Goal: Check status: Check status

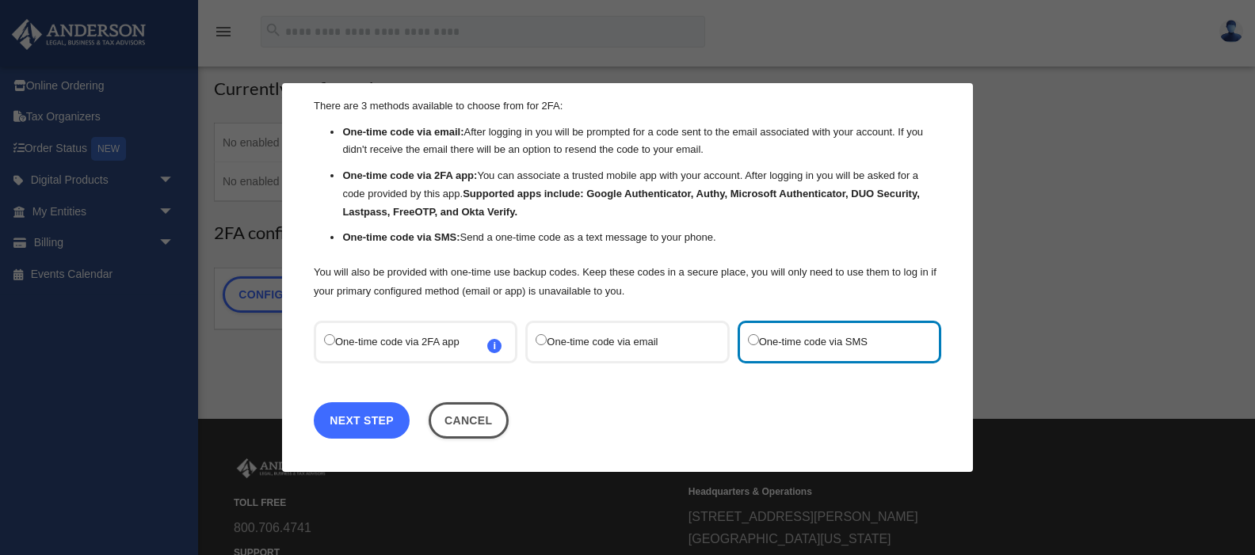
scroll to position [52, 0]
click at [368, 421] on link "Next Step" at bounding box center [362, 420] width 96 height 36
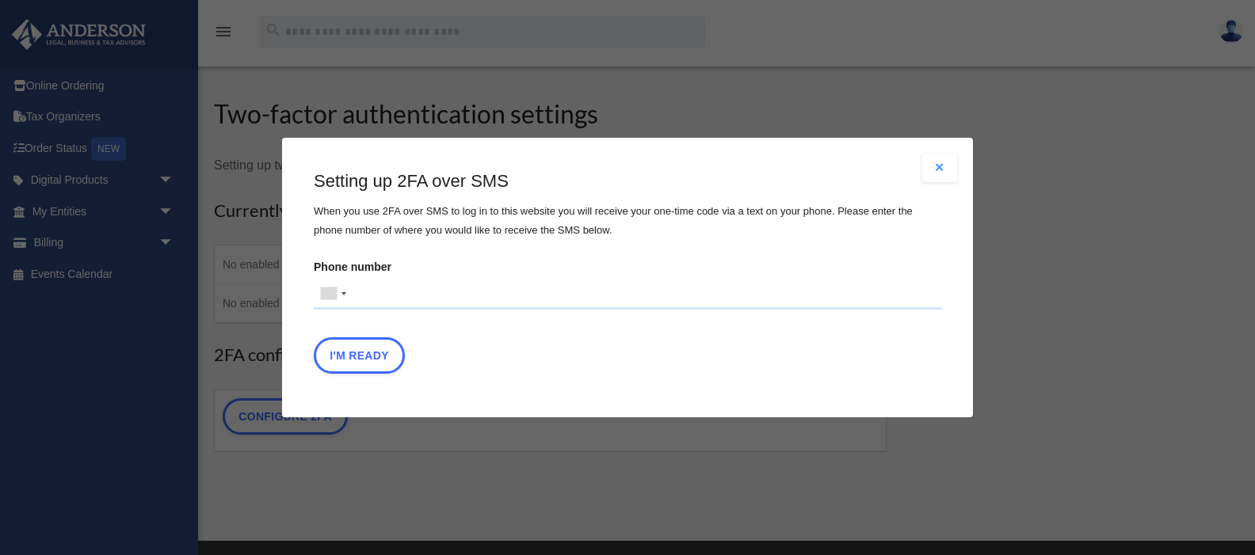
scroll to position [2, 0]
click at [398, 295] on input "Phone number United States +1 United Kingdom +44 Afghanistan (‫افغانستان‬‎) +93…" at bounding box center [627, 294] width 627 height 32
click at [357, 354] on button "I'm Ready" at bounding box center [359, 355] width 91 height 36
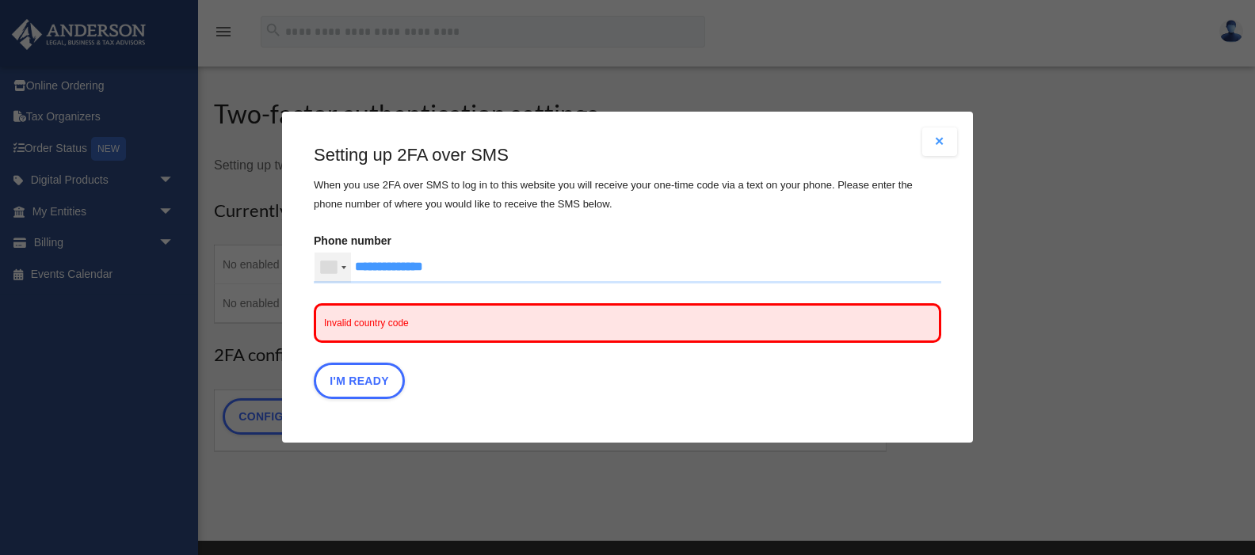
click at [344, 270] on div at bounding box center [332, 268] width 36 height 30
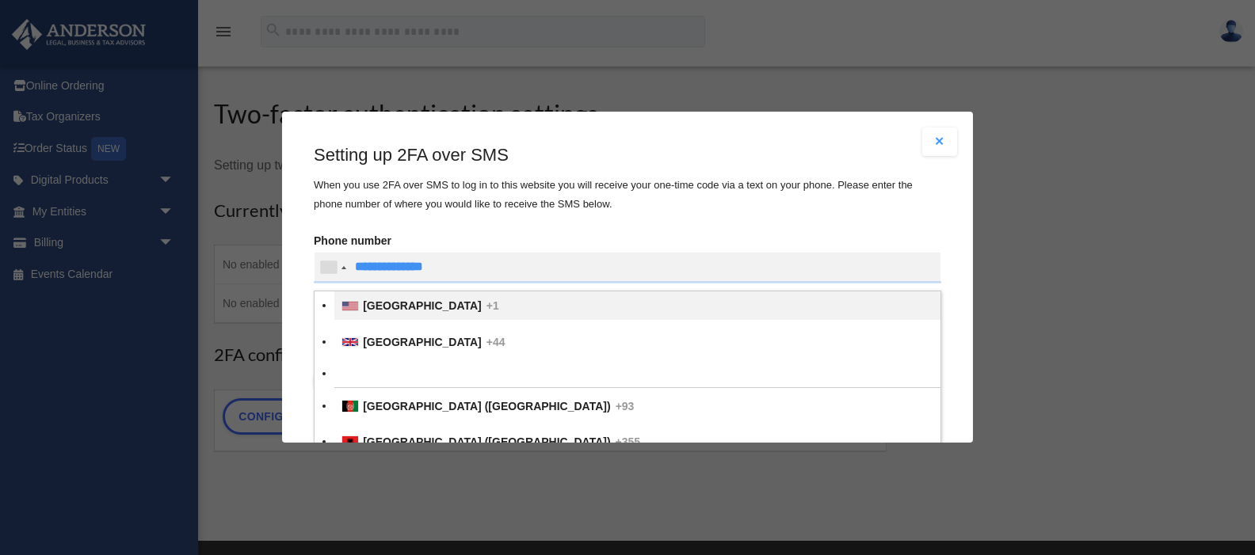
click at [357, 307] on div "List of countries" at bounding box center [350, 306] width 16 height 9
click at [0, 0] on input "text" at bounding box center [0, 0] width 0 height 0
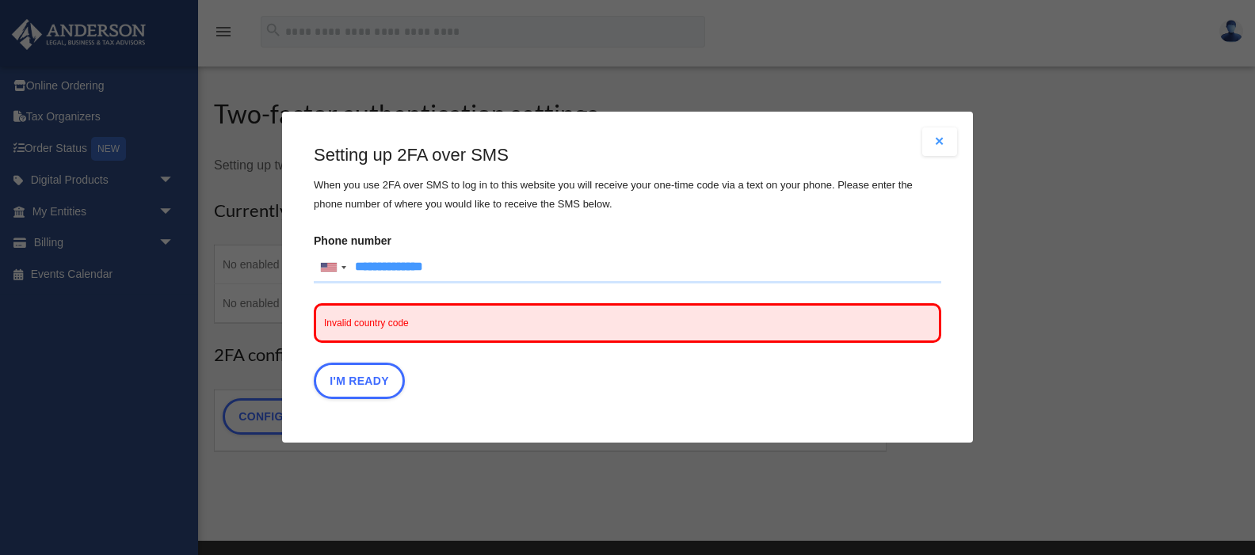
click at [360, 264] on input "**********" at bounding box center [627, 268] width 627 height 32
click at [366, 263] on input "**********" at bounding box center [627, 268] width 627 height 32
type input "**********"
click at [354, 383] on button "I'm Ready" at bounding box center [359, 382] width 91 height 36
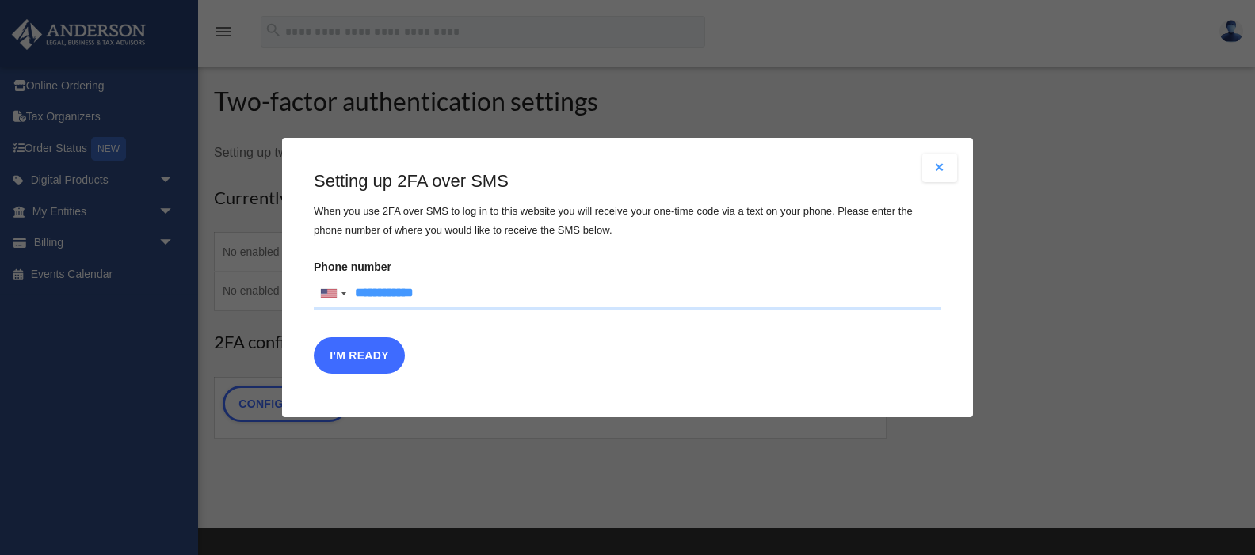
scroll to position [15, 0]
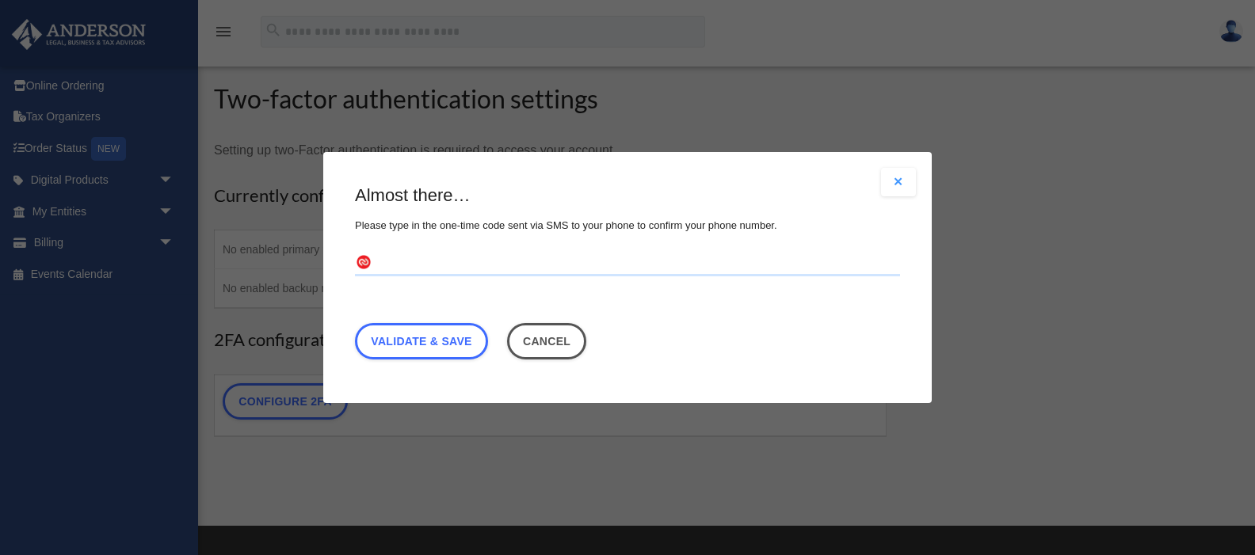
click at [401, 269] on input "text" at bounding box center [627, 263] width 545 height 25
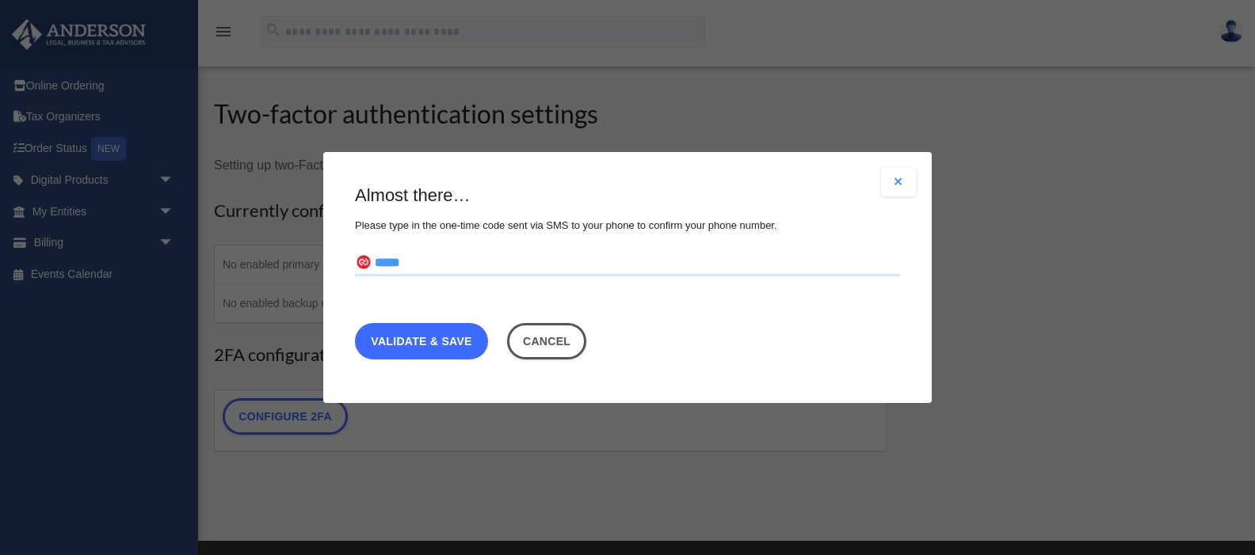
click at [409, 339] on link "Validate & Save" at bounding box center [421, 341] width 133 height 36
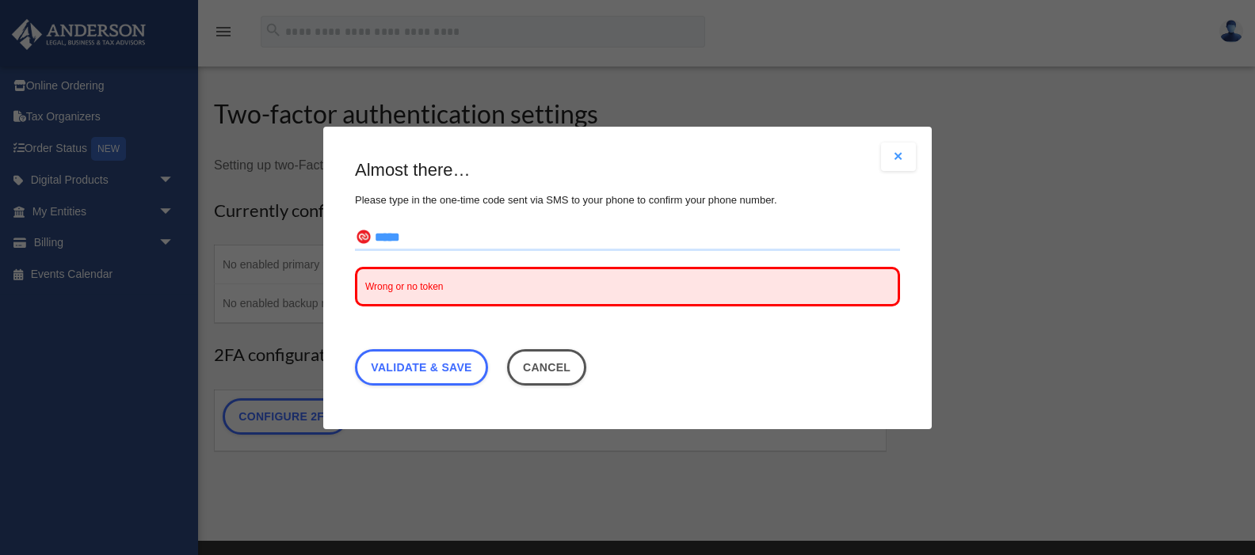
click at [383, 234] on input "*****" at bounding box center [627, 237] width 545 height 25
type input "******"
click at [425, 364] on link "Validate & Save" at bounding box center [421, 367] width 133 height 36
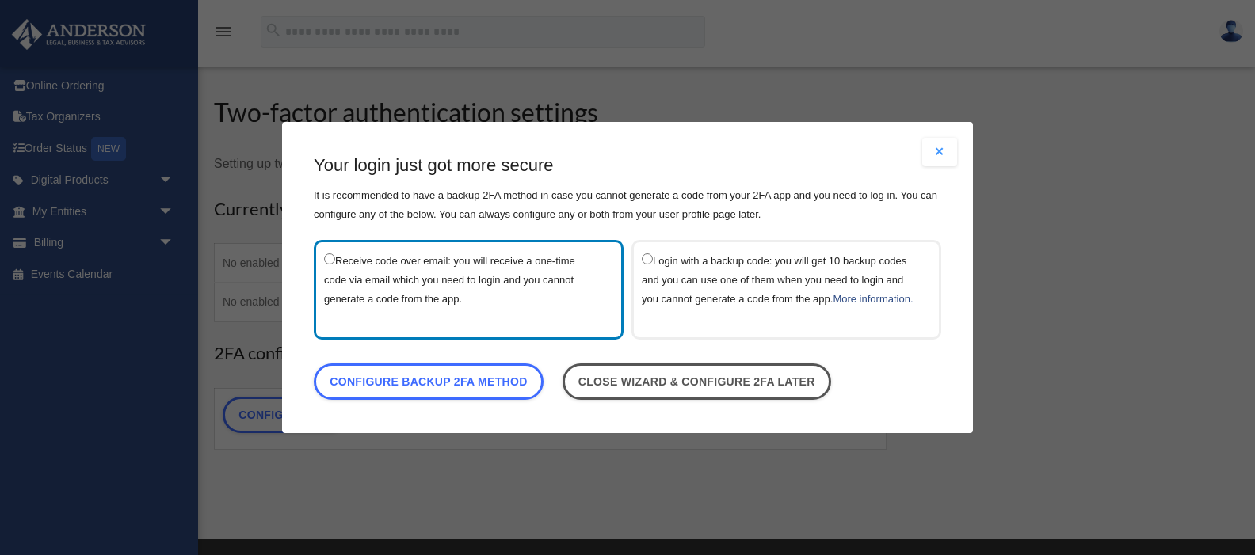
scroll to position [5, 0]
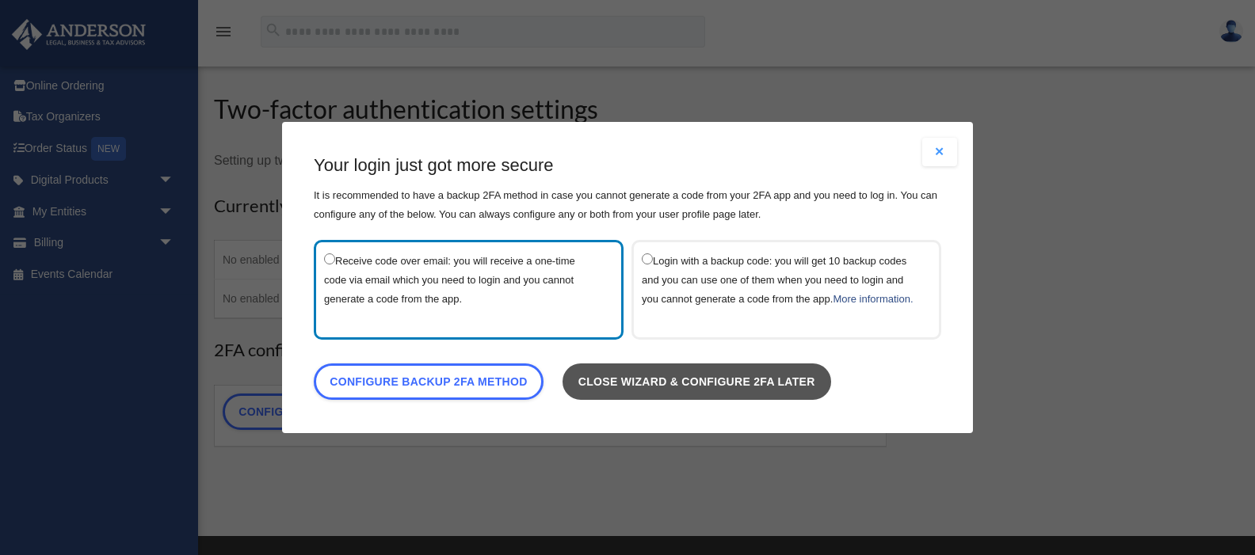
click at [611, 393] on link "Close wizard & configure 2FA later" at bounding box center [696, 382] width 269 height 36
click at [616, 387] on link "Close wizard & configure 2FA later" at bounding box center [696, 382] width 269 height 36
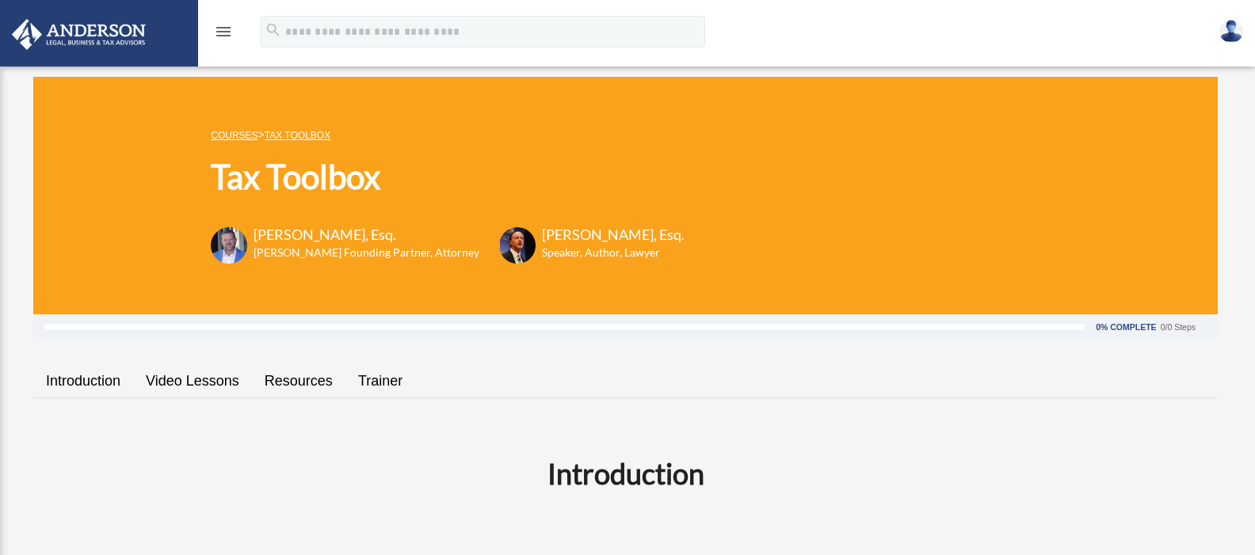
click at [219, 31] on icon "menu" at bounding box center [223, 31] width 19 height 19
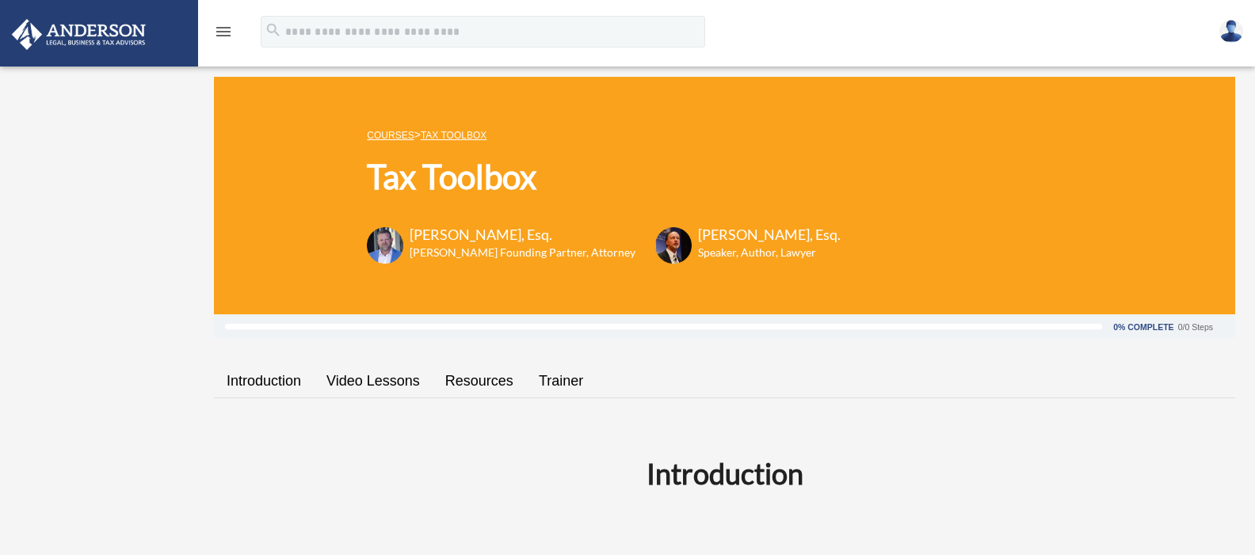
click at [219, 31] on icon "menu" at bounding box center [223, 31] width 19 height 19
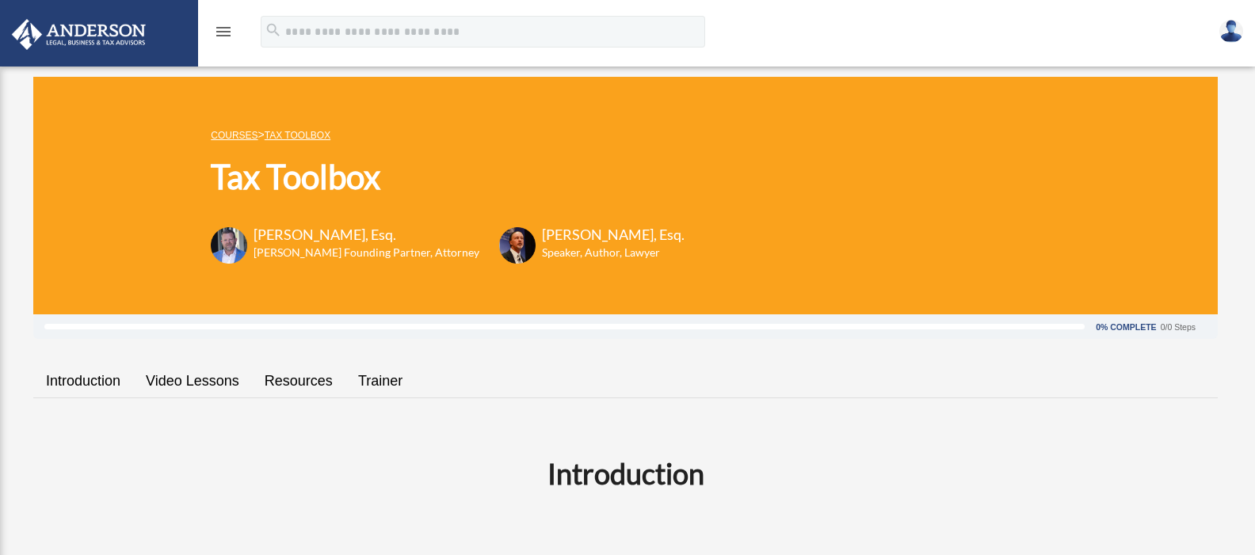
click at [219, 31] on icon "menu" at bounding box center [223, 31] width 19 height 19
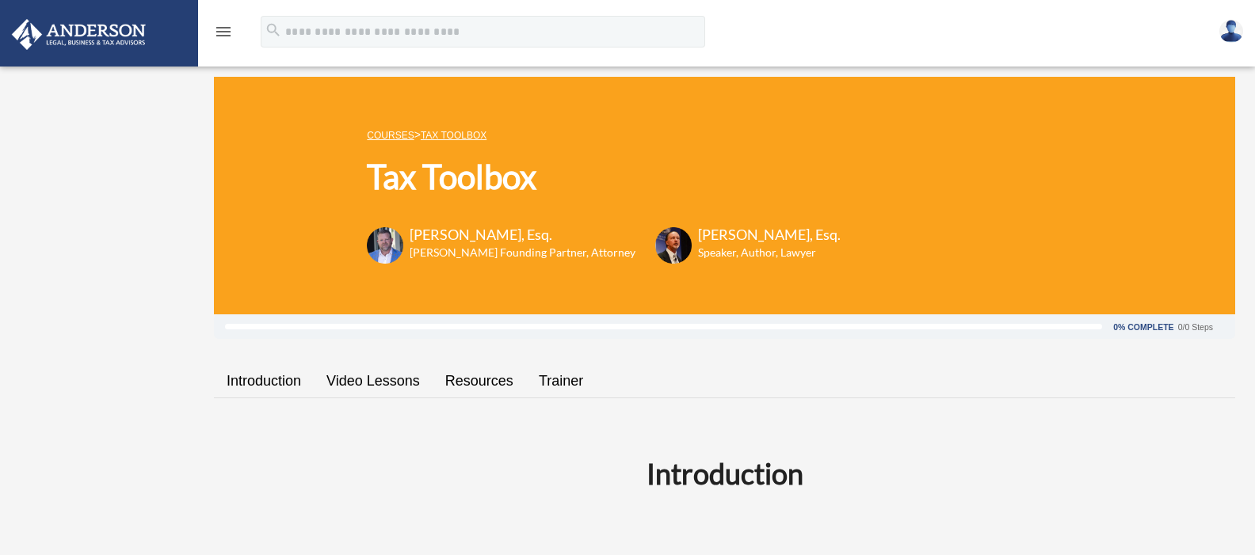
click at [119, 33] on img at bounding box center [78, 34] width 143 height 31
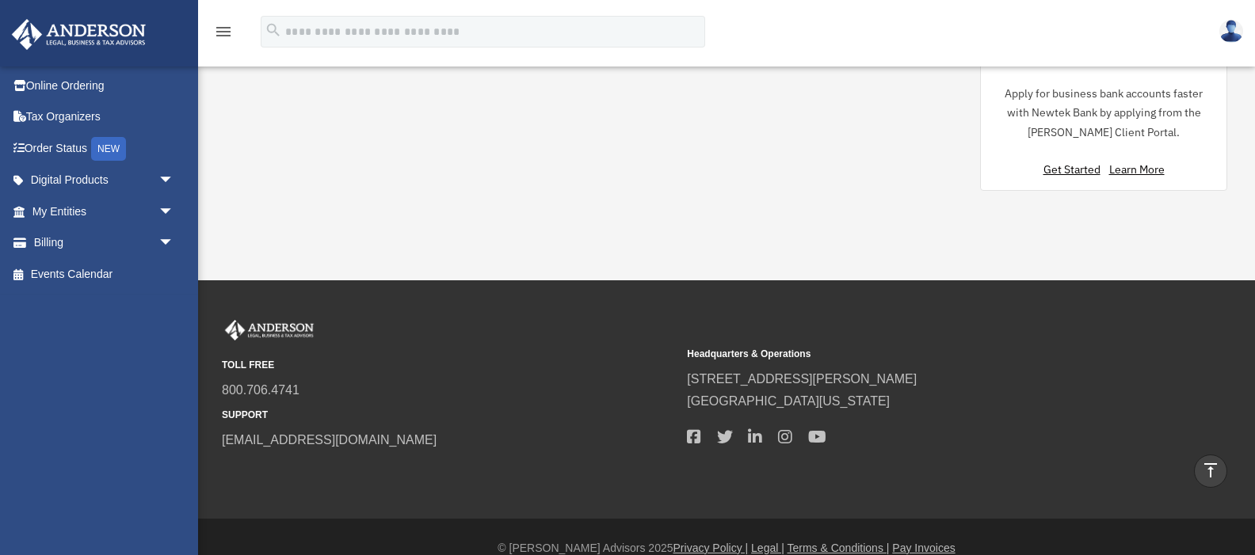
scroll to position [1350, 0]
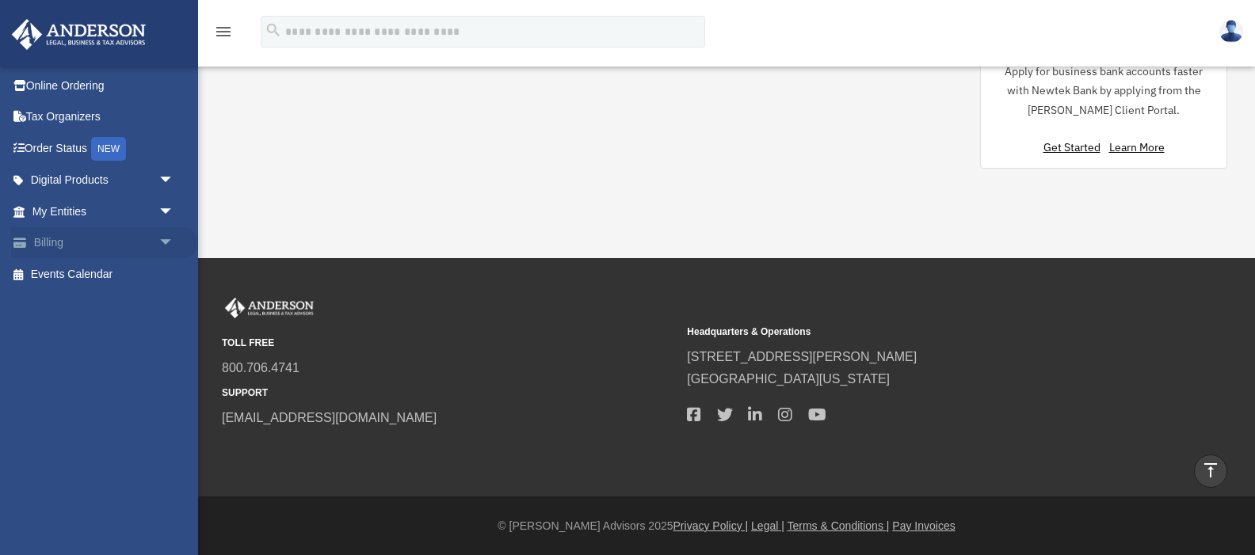
click at [56, 246] on link "Billing arrow_drop_down" at bounding box center [104, 243] width 187 height 32
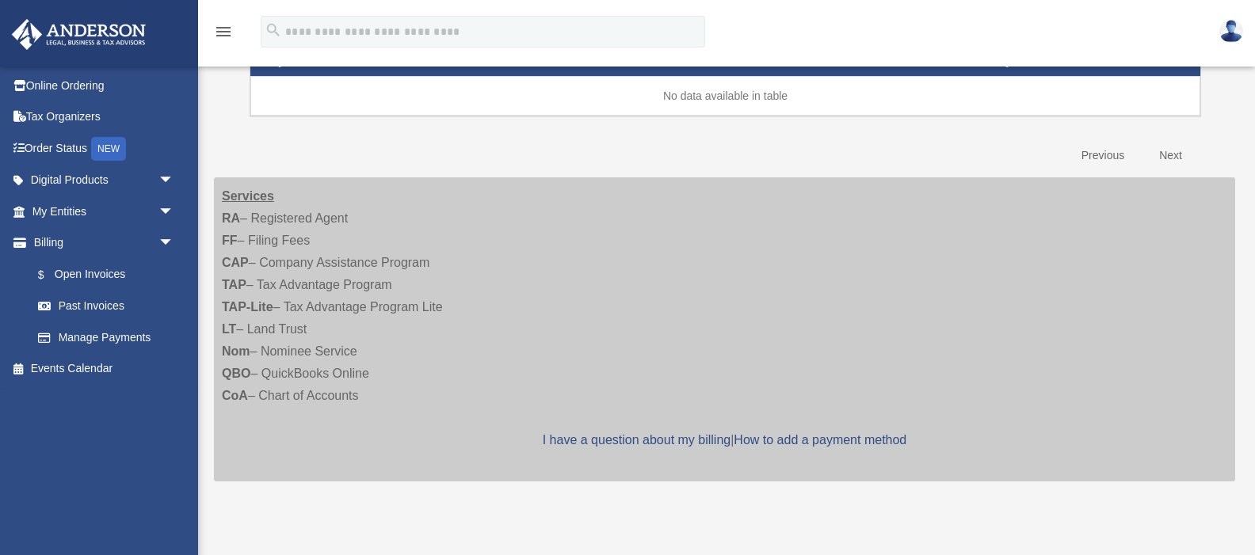
scroll to position [240, 0]
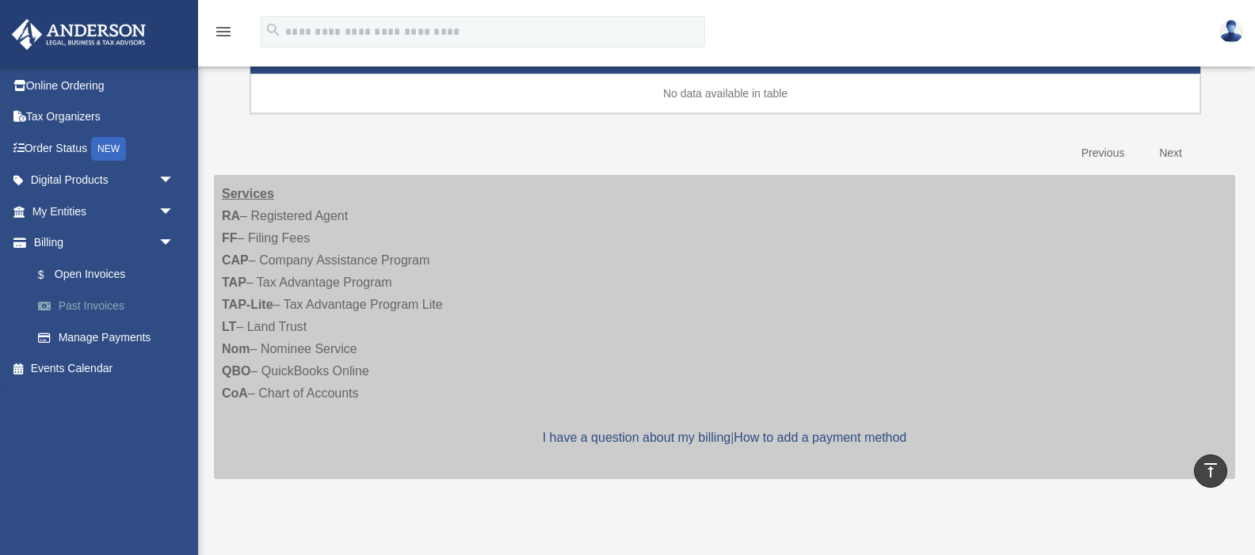
click at [84, 304] on link "Past Invoices" at bounding box center [110, 307] width 176 height 32
click at [90, 303] on link "Past Invoices" at bounding box center [110, 307] width 176 height 32
click at [71, 334] on link "Manage Payments" at bounding box center [110, 338] width 176 height 32
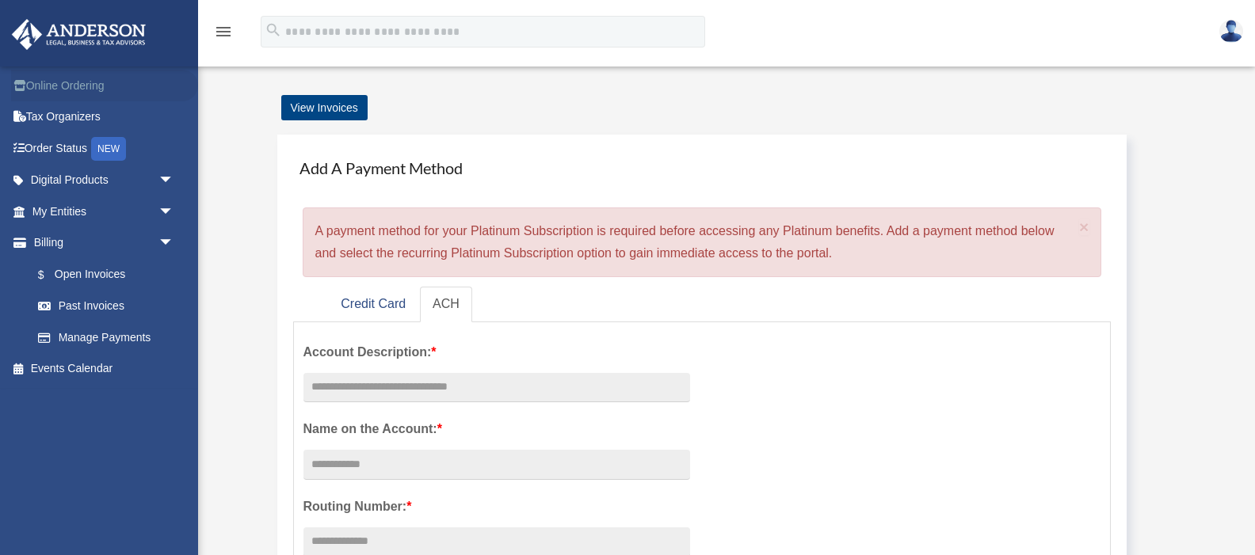
click at [46, 82] on link "Online Ordering" at bounding box center [104, 86] width 187 height 32
click at [46, 86] on link "Online Ordering" at bounding box center [104, 86] width 187 height 32
click at [47, 83] on link "Online Ordering" at bounding box center [104, 86] width 187 height 32
click at [59, 87] on link "Online Ordering" at bounding box center [104, 86] width 187 height 32
click at [58, 145] on link "Order Status NEW" at bounding box center [104, 148] width 187 height 32
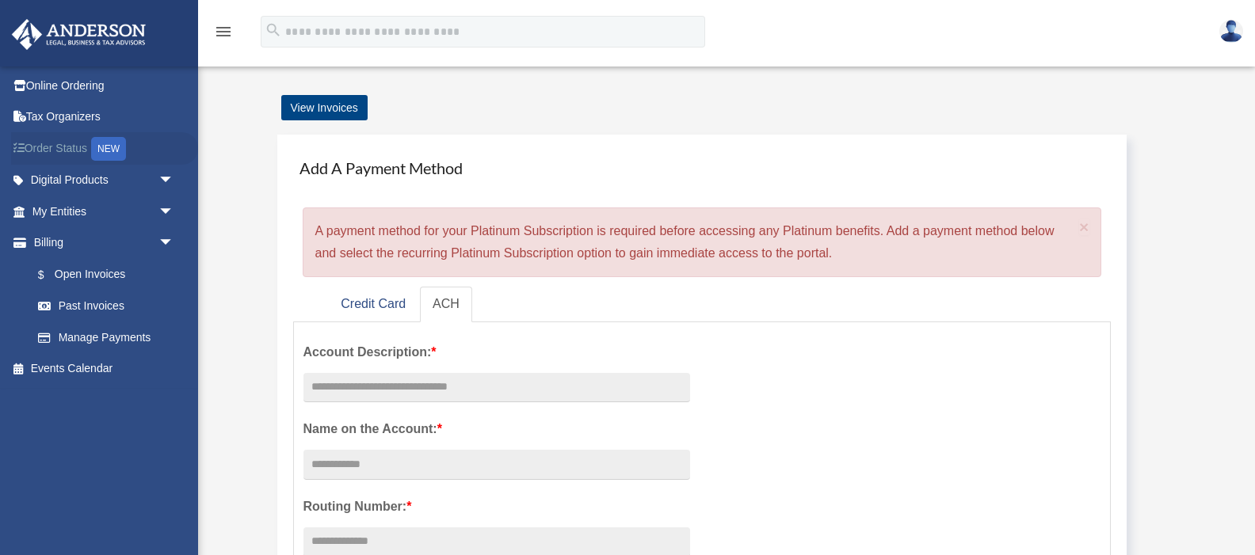
click at [58, 145] on link "Order Status NEW" at bounding box center [104, 148] width 187 height 32
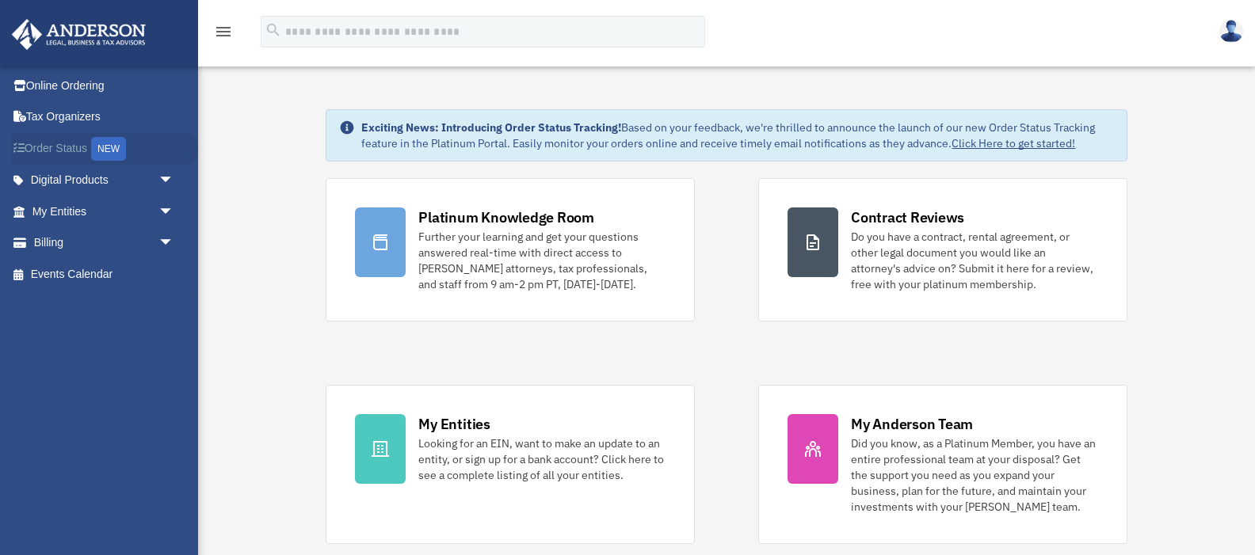
click at [64, 147] on link "Order Status NEW" at bounding box center [104, 148] width 187 height 32
